Goal: Task Accomplishment & Management: Manage account settings

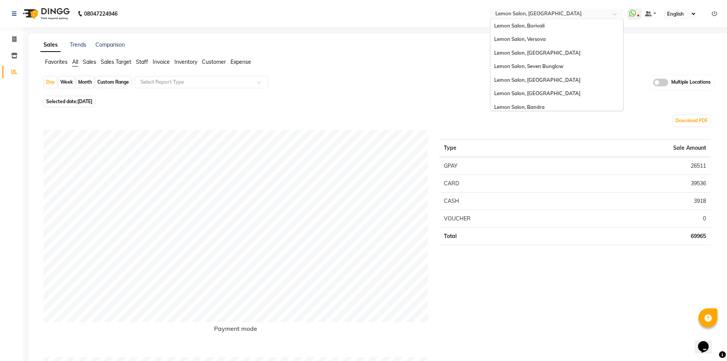
scroll to position [58, 0]
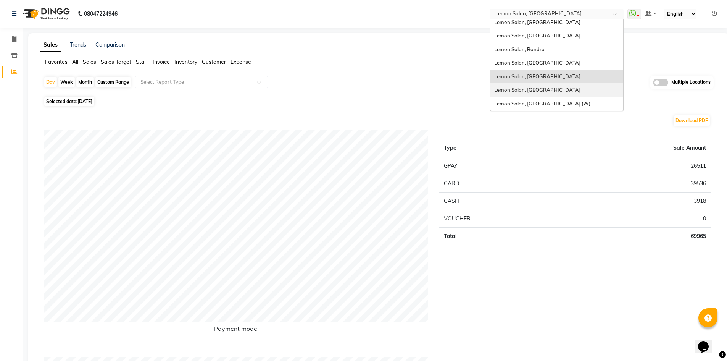
click at [550, 94] on div "Lemon Salon, [GEOGRAPHIC_DATA]" at bounding box center [557, 90] width 133 height 14
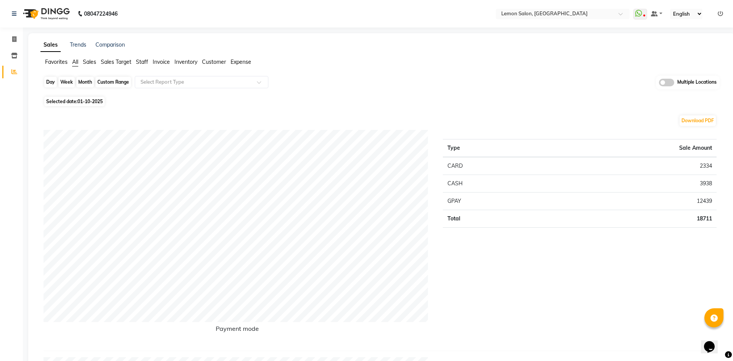
click at [50, 82] on div "Day" at bounding box center [50, 82] width 13 height 11
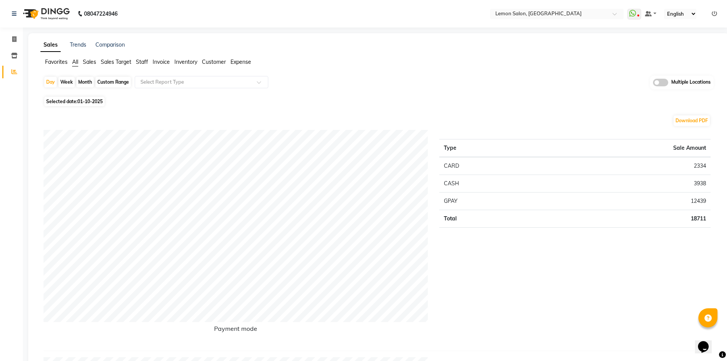
select select "10"
select select "2025"
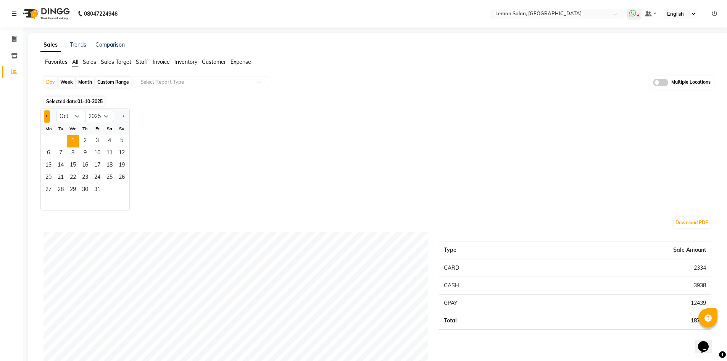
click at [47, 113] on button "Previous month" at bounding box center [47, 116] width 6 height 12
select select "9"
click at [57, 191] on span "30" at bounding box center [61, 190] width 12 height 12
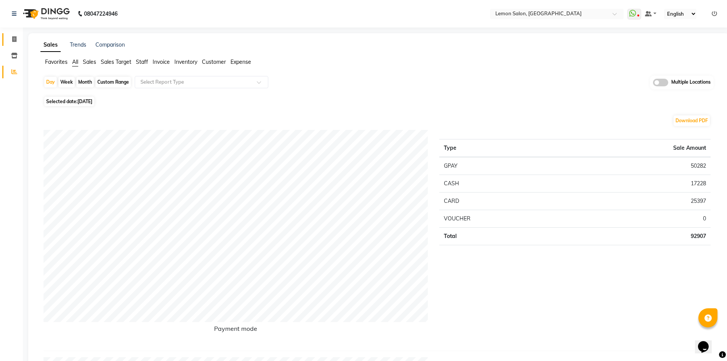
click at [12, 33] on link "Invoice" at bounding box center [11, 39] width 18 height 13
select select "service"
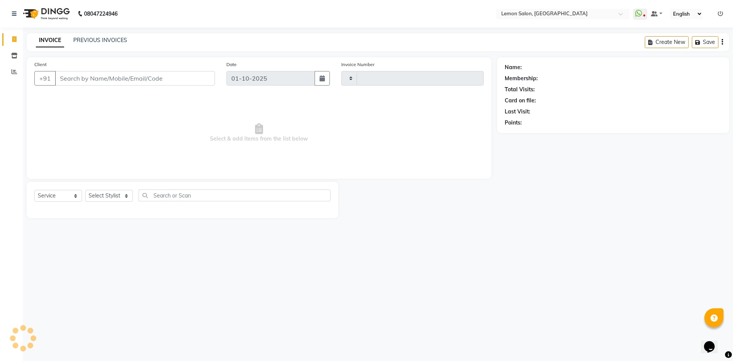
type input "6628"
select select "566"
click at [102, 41] on link "PREVIOUS INVOICES" at bounding box center [100, 40] width 54 height 7
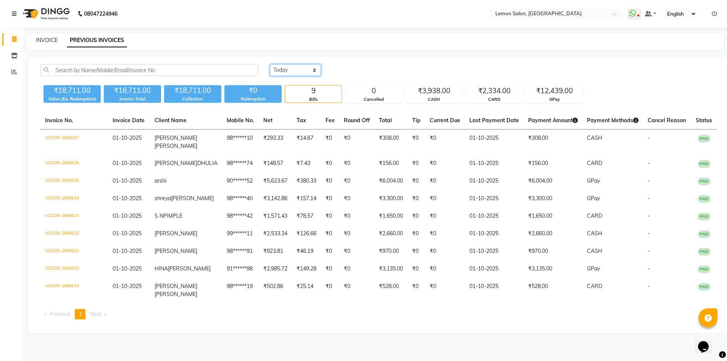
click at [297, 70] on select "[DATE] [DATE] Custom Range" at bounding box center [295, 70] width 51 height 12
select select "[DATE]"
click at [270, 64] on select "[DATE] [DATE] Custom Range" at bounding box center [295, 70] width 51 height 12
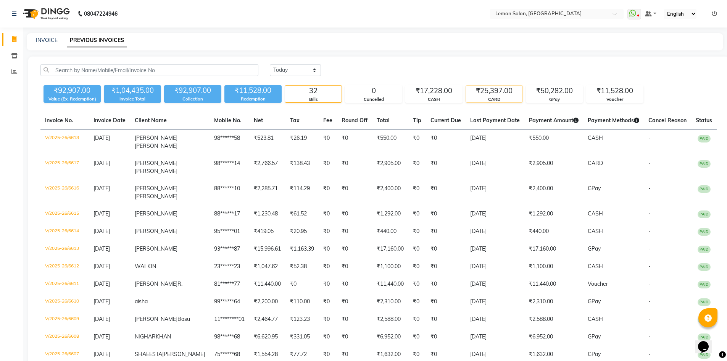
click at [500, 98] on div "CARD" at bounding box center [494, 99] width 57 height 6
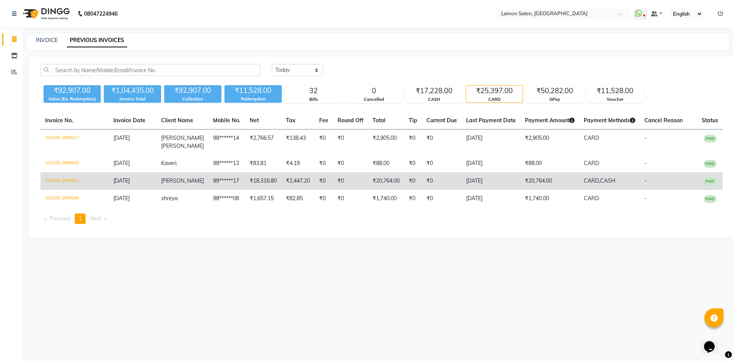
click at [536, 179] on td "₹20,764.00" at bounding box center [549, 181] width 59 height 18
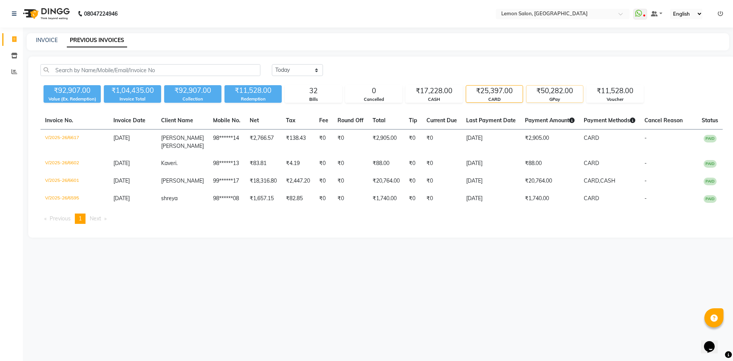
click at [560, 94] on div "₹50,282.00" at bounding box center [555, 91] width 57 height 11
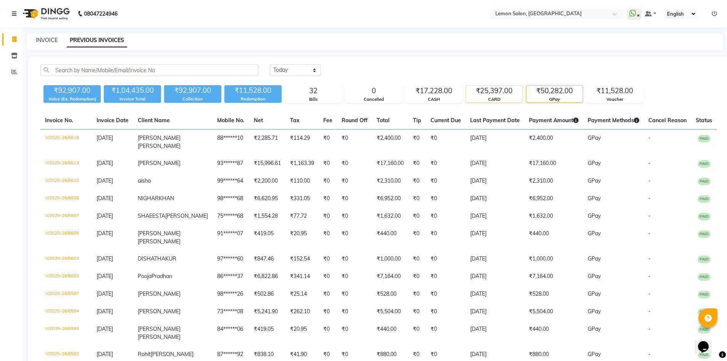
click at [484, 94] on div "₹25,397.00" at bounding box center [494, 91] width 57 height 11
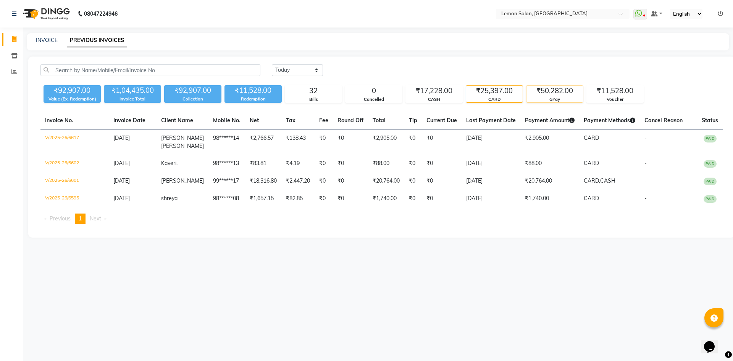
click at [563, 88] on div "₹50,282.00" at bounding box center [555, 91] width 57 height 11
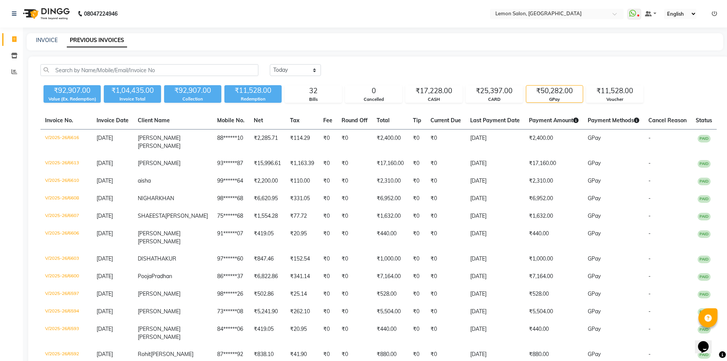
click at [559, 96] on div "GPay" at bounding box center [555, 99] width 57 height 6
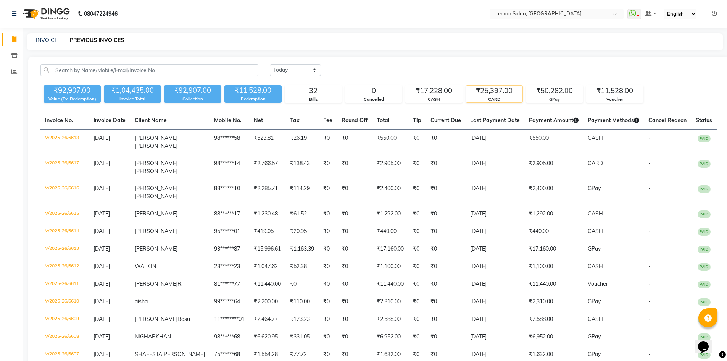
click at [478, 91] on div "₹25,397.00" at bounding box center [494, 91] width 57 height 11
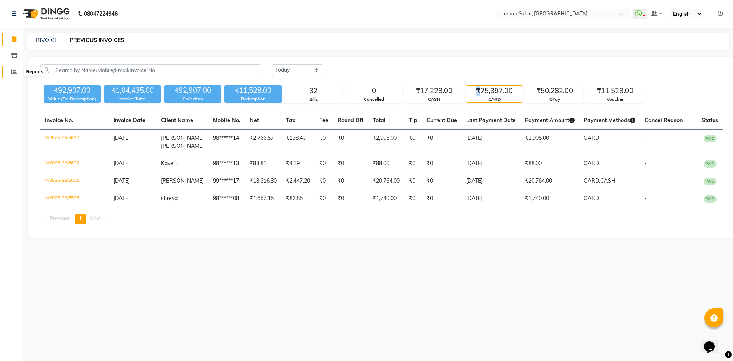
click at [11, 70] on span at bounding box center [14, 72] width 13 height 9
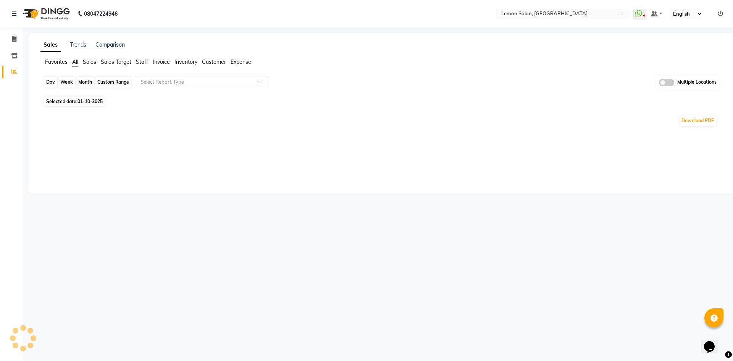
click at [47, 81] on div "Day" at bounding box center [50, 82] width 13 height 11
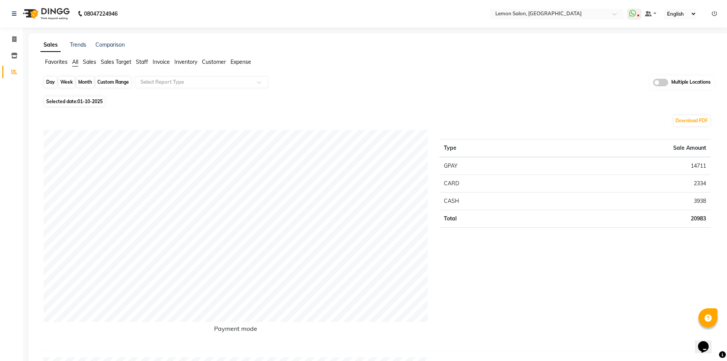
click at [47, 77] on div "Day" at bounding box center [50, 82] width 13 height 11
select select "10"
select select "2025"
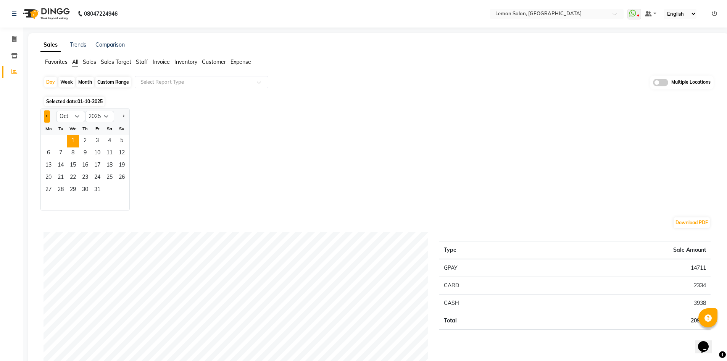
click at [46, 112] on button "Previous month" at bounding box center [47, 116] width 6 height 12
select select "9"
click at [61, 186] on span "30" at bounding box center [61, 190] width 12 height 12
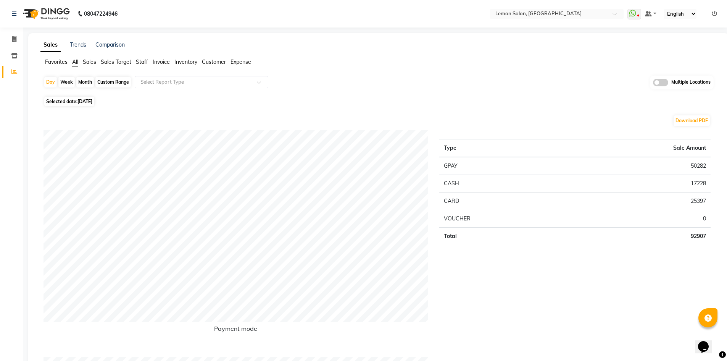
click at [113, 79] on div "Custom Range" at bounding box center [113, 82] width 36 height 11
select select "9"
select select "2025"
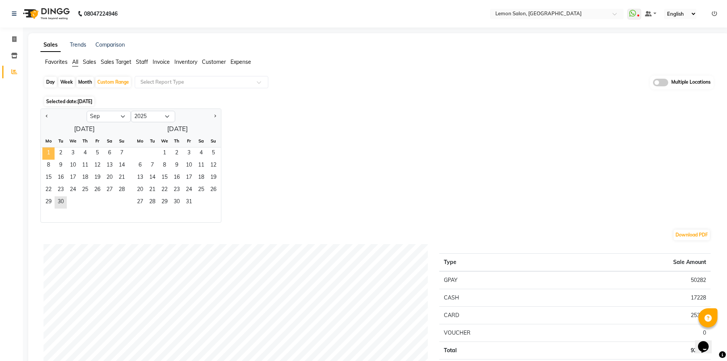
click at [50, 153] on span "1" at bounding box center [48, 153] width 12 height 12
click at [57, 199] on span "30" at bounding box center [61, 202] width 12 height 12
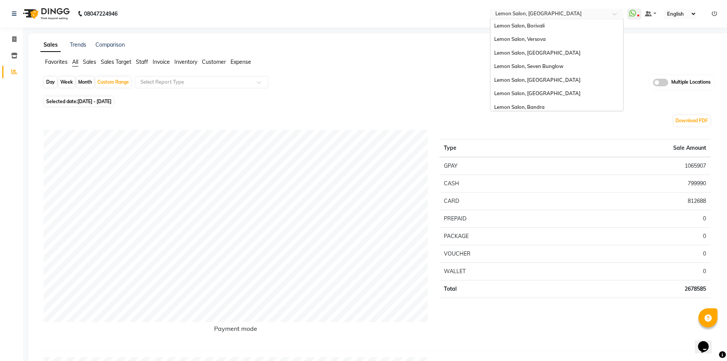
click at [539, 13] on input "text" at bounding box center [549, 15] width 111 height 8
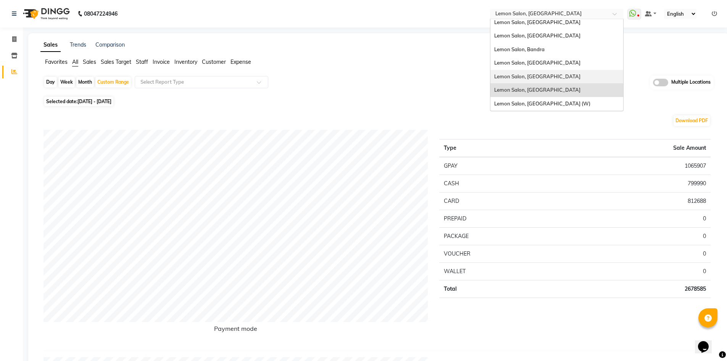
click at [549, 78] on span "Lemon Salon, Lokhandwala" at bounding box center [538, 76] width 86 height 6
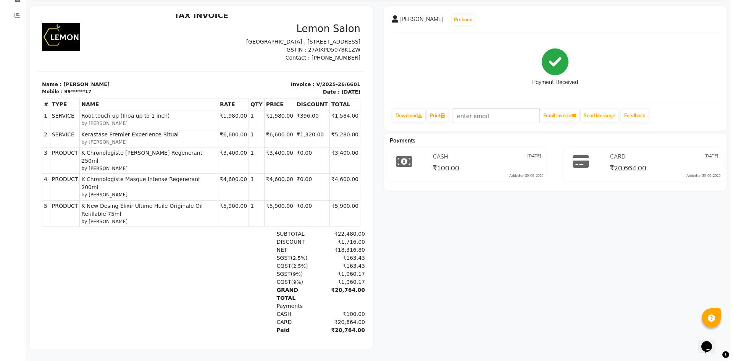
scroll to position [62, 0]
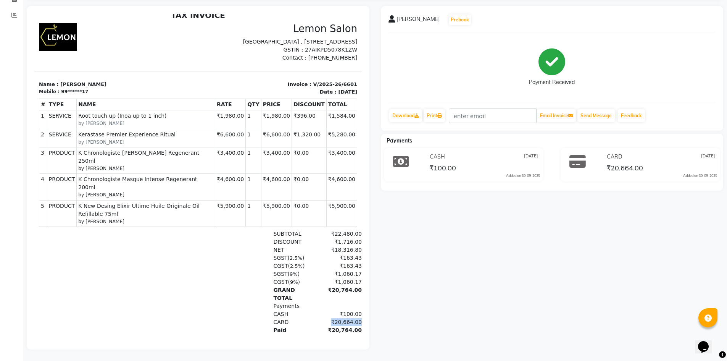
drag, startPoint x: 325, startPoint y: 297, endPoint x: 355, endPoint y: 297, distance: 30.6
click at [355, 297] on html "TAX INVOICE Lemon Salon Meera Towers , Shop no 17, New Link Rd, Oshiwara, Andhe…" at bounding box center [198, 186] width 328 height 356
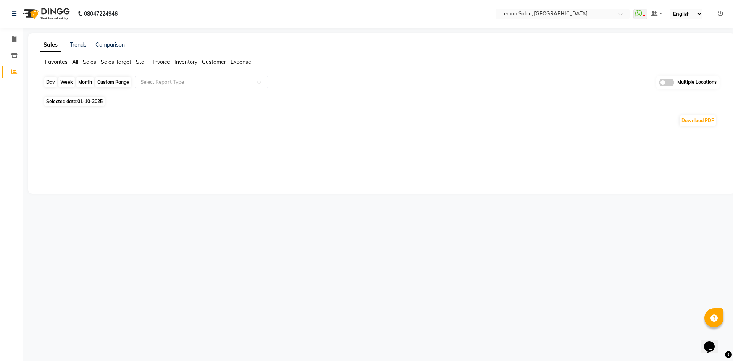
click at [48, 82] on div "Day" at bounding box center [50, 82] width 13 height 11
select select "10"
select select "2025"
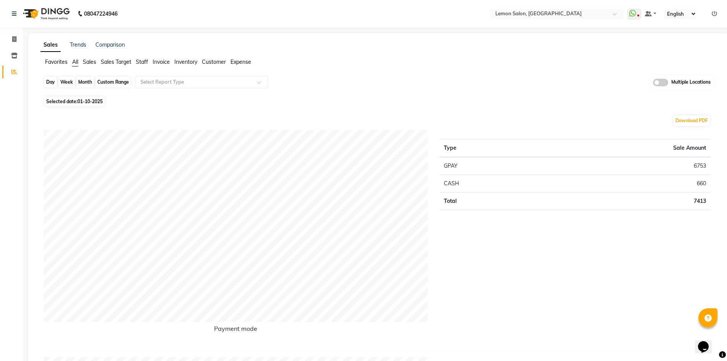
click at [47, 83] on div "Day" at bounding box center [50, 82] width 13 height 11
select select "10"
select select "2025"
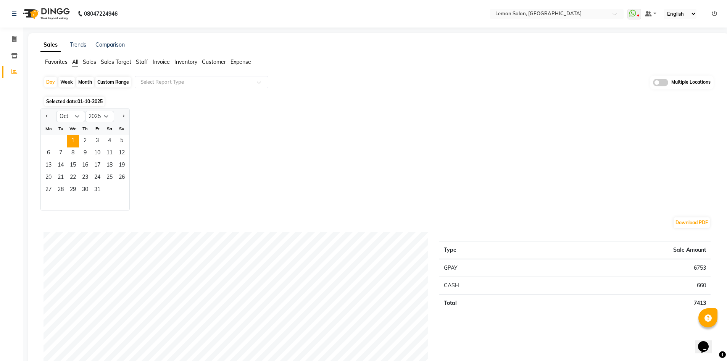
click at [43, 117] on div at bounding box center [48, 116] width 15 height 12
click at [46, 112] on button "Previous month" at bounding box center [47, 116] width 6 height 12
select select "9"
click at [61, 192] on span "30" at bounding box center [61, 190] width 12 height 12
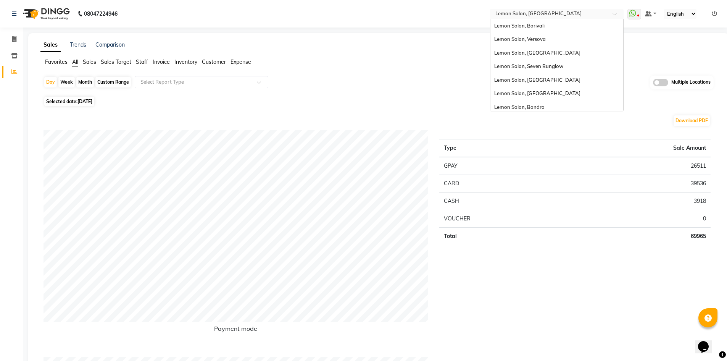
click at [544, 12] on input "text" at bounding box center [549, 15] width 111 height 8
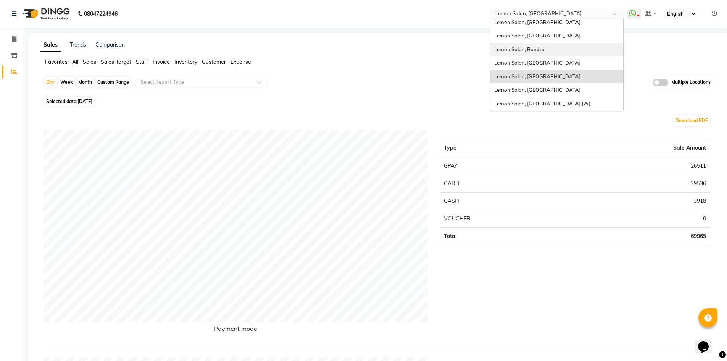
click at [541, 48] on span "Lemon Salon, Bandra" at bounding box center [520, 49] width 50 height 6
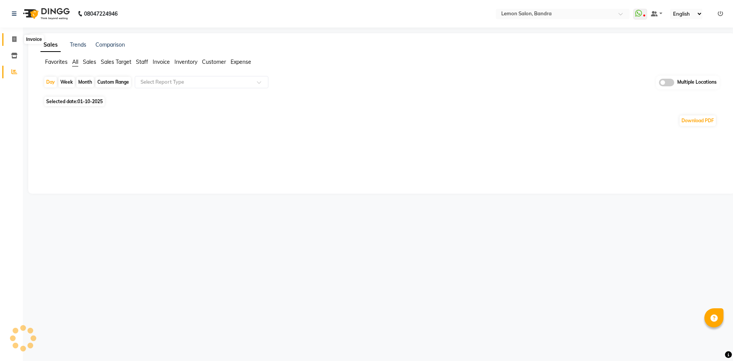
click at [17, 40] on span at bounding box center [14, 39] width 13 height 9
select select "563"
select select "service"
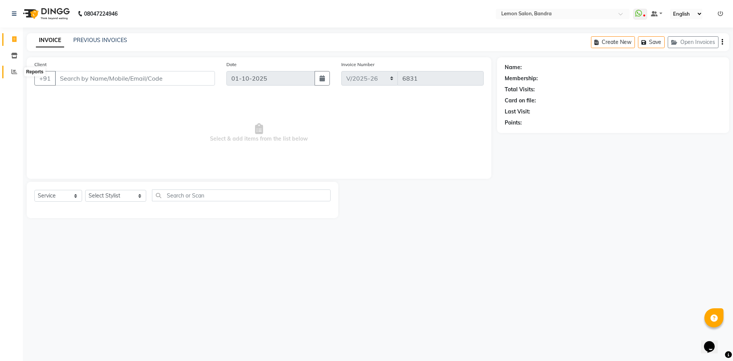
click at [11, 73] on span at bounding box center [14, 72] width 13 height 9
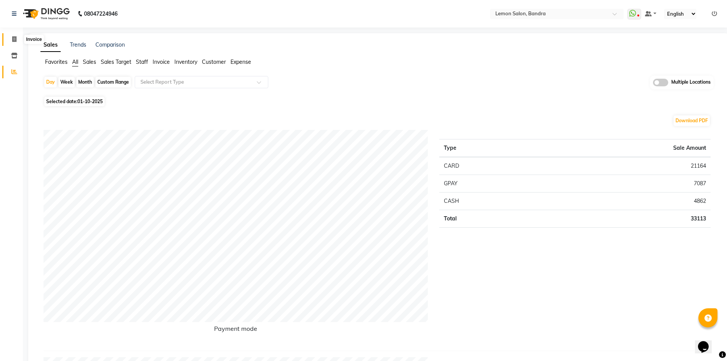
click at [8, 40] on span at bounding box center [14, 39] width 13 height 9
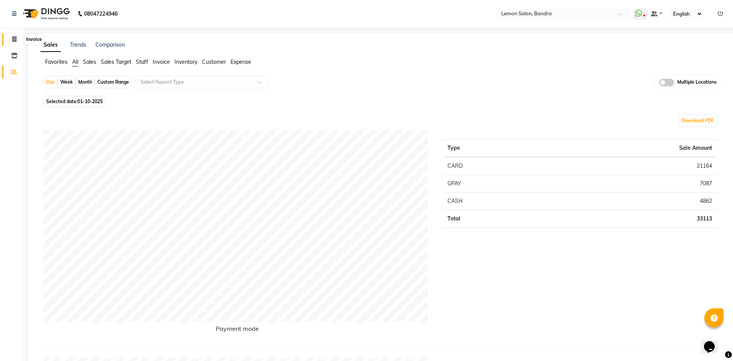
select select "563"
select select "service"
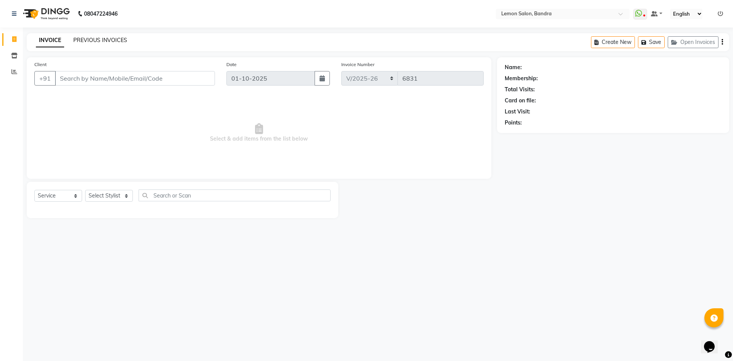
click at [95, 40] on link "PREVIOUS INVOICES" at bounding box center [100, 40] width 54 height 7
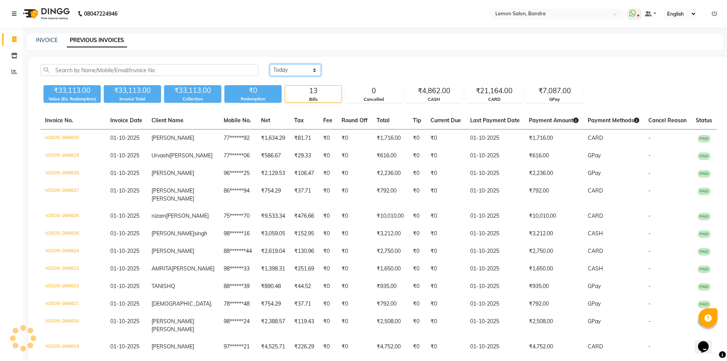
click at [306, 73] on select "[DATE] [DATE] Custom Range" at bounding box center [295, 70] width 51 height 12
select select "[DATE]"
click at [270, 64] on select "[DATE] [DATE] Custom Range" at bounding box center [295, 70] width 51 height 12
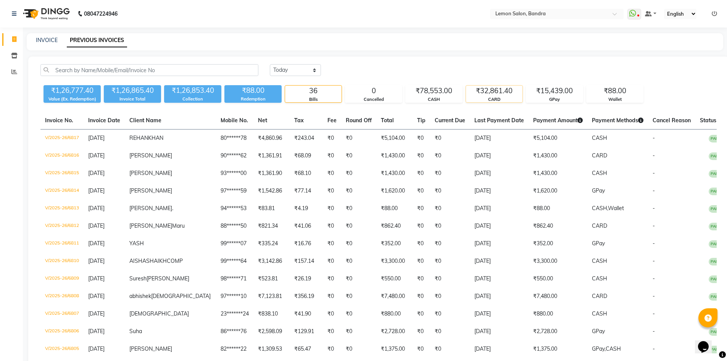
click at [501, 100] on div "CARD" at bounding box center [494, 99] width 57 height 6
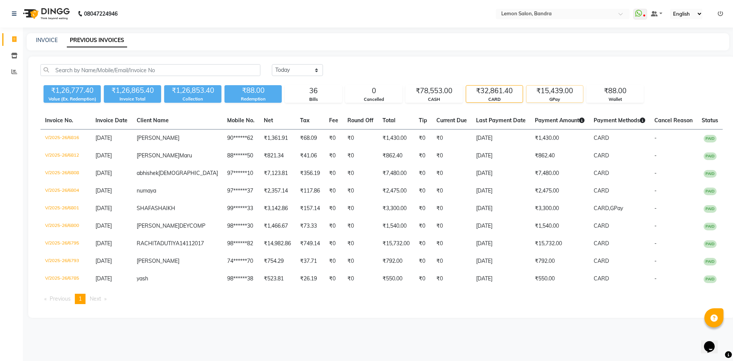
click at [563, 92] on div "₹15,439.00" at bounding box center [555, 91] width 57 height 11
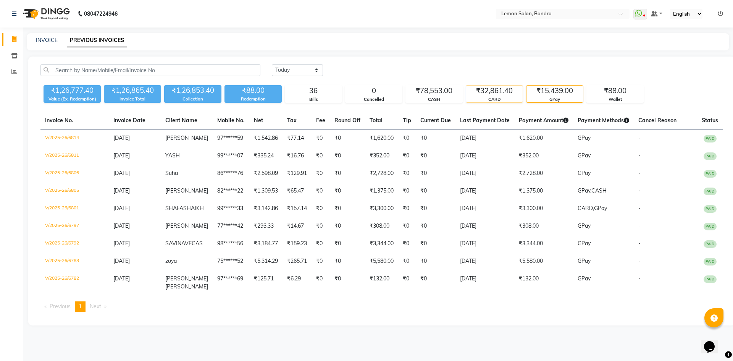
click at [482, 92] on div "₹32,861.40" at bounding box center [494, 91] width 57 height 11
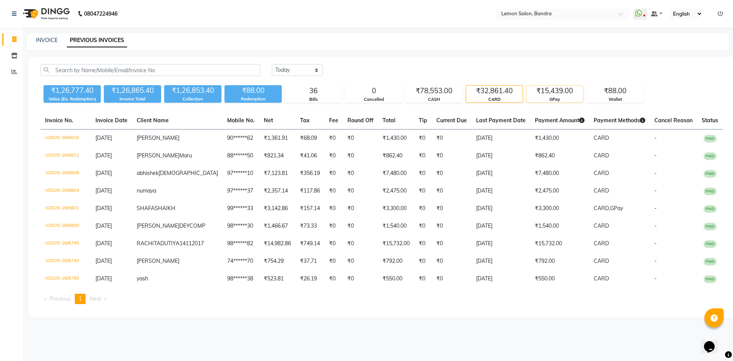
click at [541, 95] on div "₹15,439.00" at bounding box center [555, 91] width 57 height 11
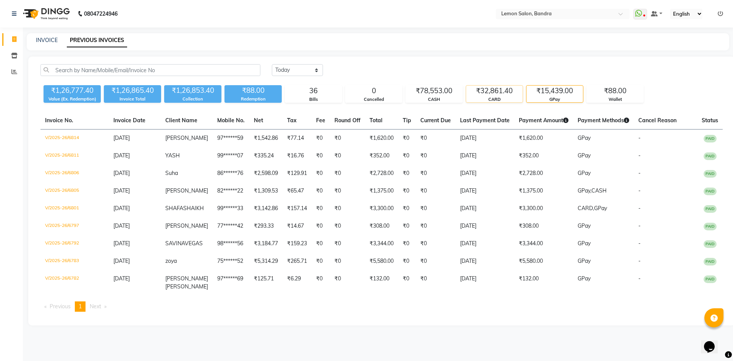
click at [497, 98] on div "CARD" at bounding box center [494, 99] width 57 height 6
